Goal: Find contact information: Obtain details needed to contact an individual or organization

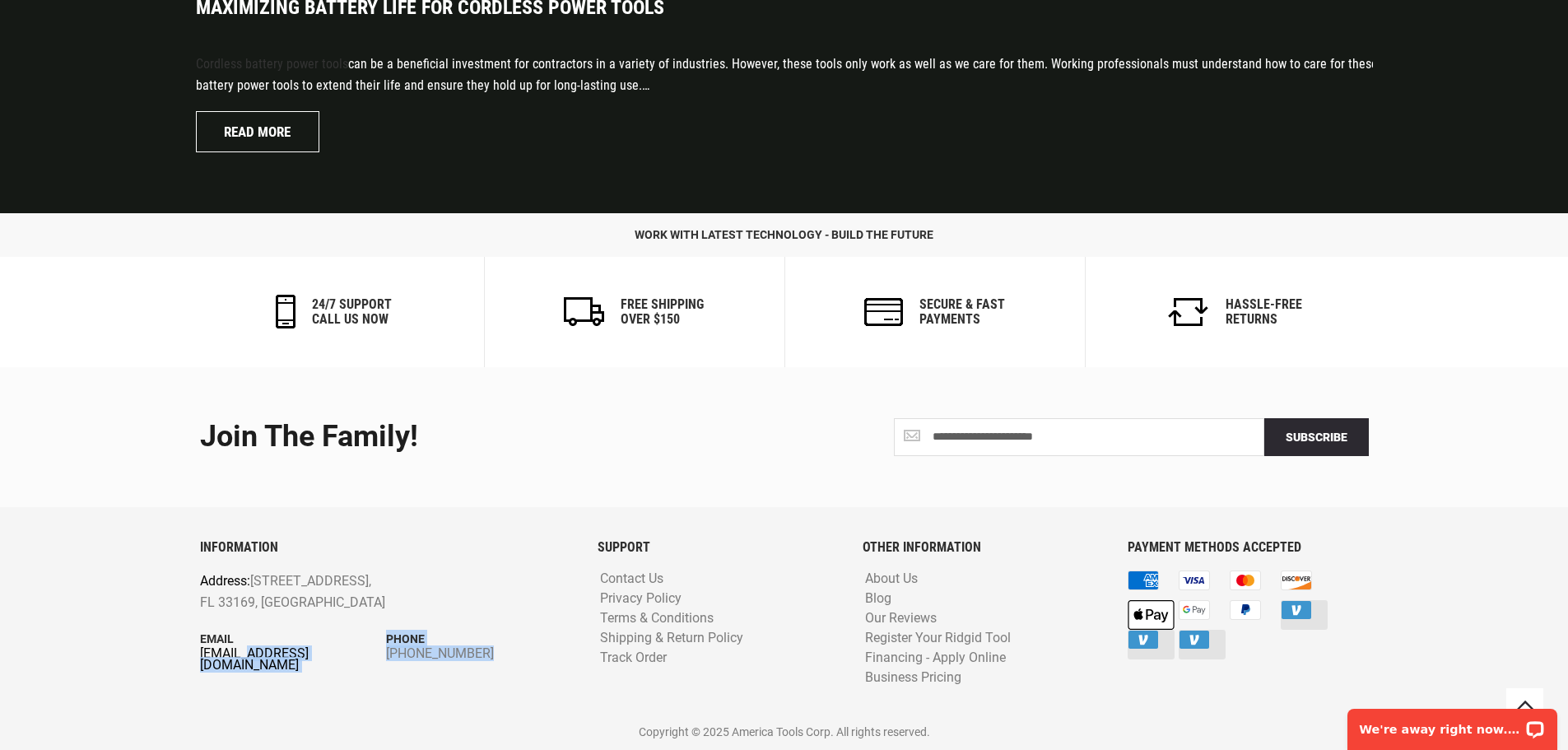
drag, startPoint x: 351, startPoint y: 668, endPoint x: 254, endPoint y: 655, distance: 97.9
click at [254, 655] on div "INFORMATION Address: [STREET_ADDRESS] Email [EMAIL_ADDRESS][DOMAIN_NAME] Phone …" at bounding box center [387, 628] width 398 height 176
click at [177, 694] on footer "**********" at bounding box center [784, 559] width 1568 height 383
drag, startPoint x: 187, startPoint y: 656, endPoint x: 259, endPoint y: 661, distance: 72.2
click at [259, 661] on div "INFORMATION Address: [STREET_ADDRESS] Email [EMAIL_ADDRESS][DOMAIN_NAME] Phone …" at bounding box center [387, 628] width 398 height 176
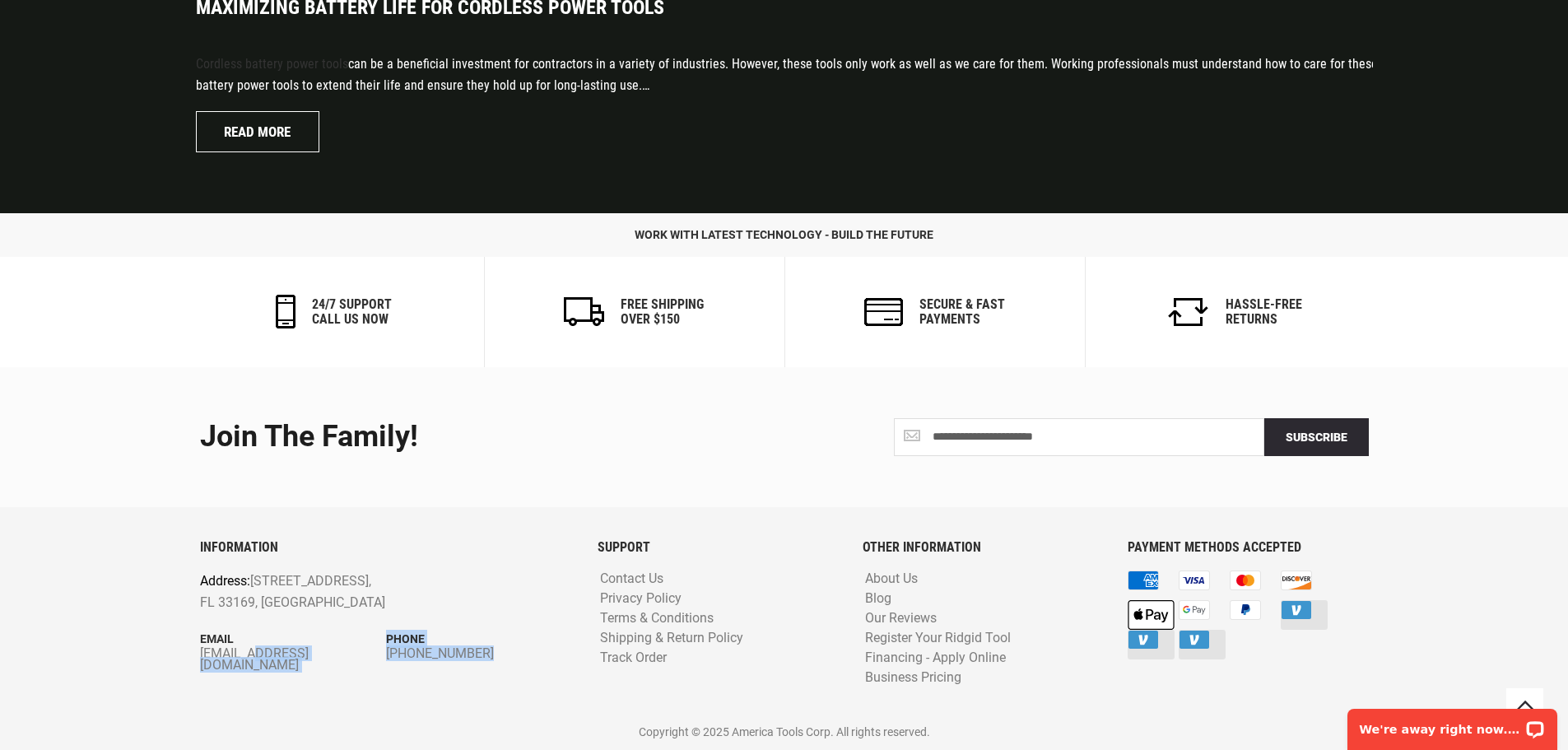
click at [286, 682] on div "INFORMATION Address: [STREET_ADDRESS] Email [EMAIL_ADDRESS][DOMAIN_NAME] Phone …" at bounding box center [387, 628] width 398 height 176
drag, startPoint x: 335, startPoint y: 677, endPoint x: 200, endPoint y: 651, distance: 137.5
click at [200, 651] on div "INFORMATION Address: [STREET_ADDRESS] Email [EMAIL_ADDRESS][DOMAIN_NAME] Phone …" at bounding box center [387, 628] width 398 height 176
copy div "[EMAIL_ADDRESS][DOMAIN_NAME] Phone [PHONE_NUMBER]"
